Goal: Information Seeking & Learning: Learn about a topic

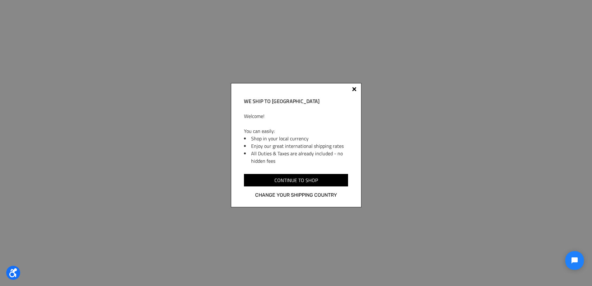
click at [354, 88] on div at bounding box center [354, 89] width 4 height 4
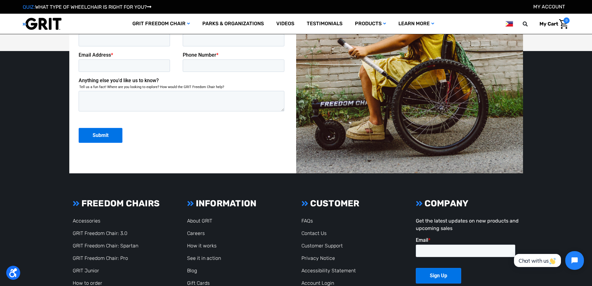
scroll to position [1672, 0]
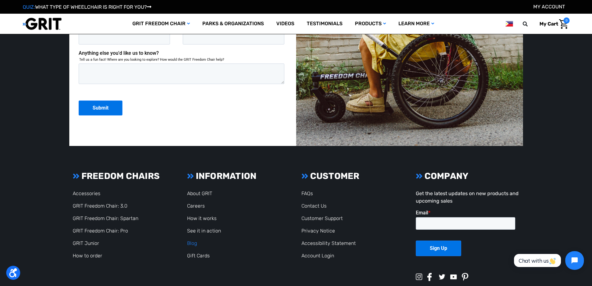
click at [191, 242] on link "Blog" at bounding box center [192, 243] width 10 height 6
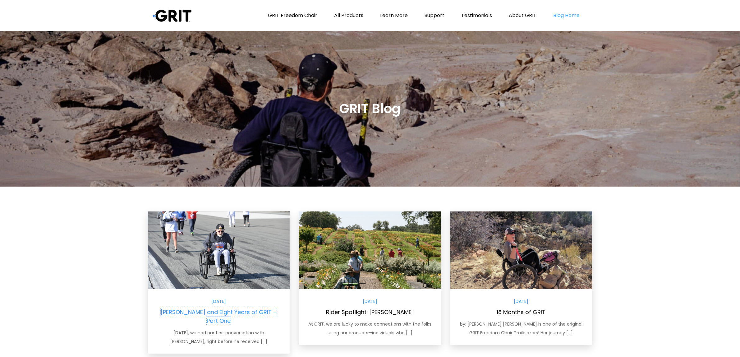
click at [209, 313] on link "[PERSON_NAME] and Eight Years of GRIT – Part One" at bounding box center [219, 316] width 116 height 16
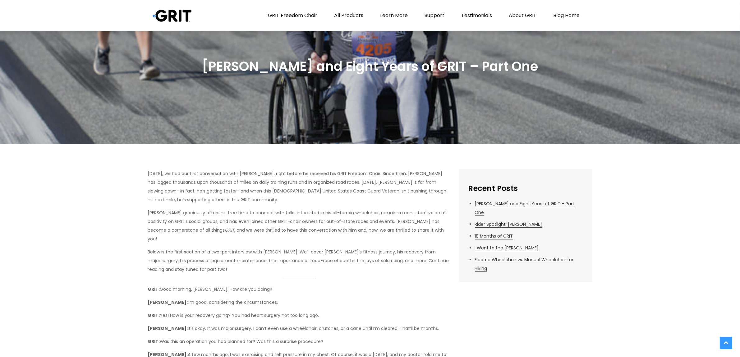
scroll to position [39, 0]
